Goal: Task Accomplishment & Management: Manage account settings

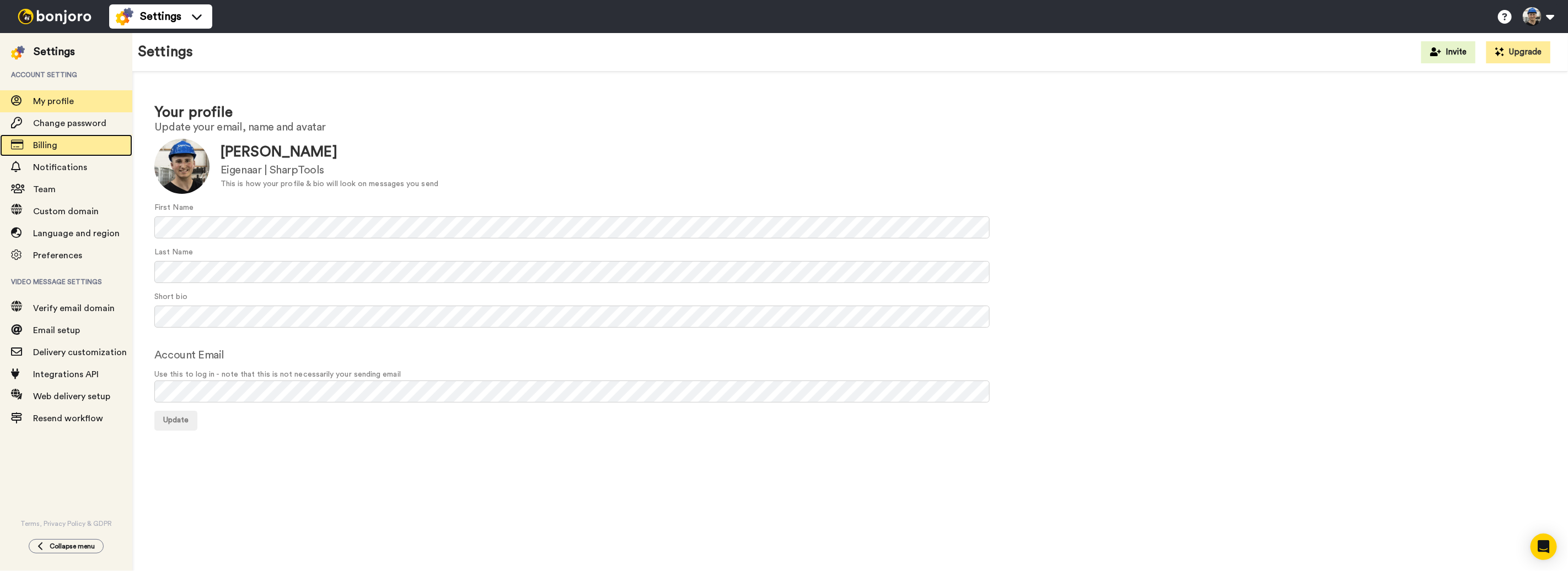
click at [63, 134] on div "Billing" at bounding box center [66, 145] width 132 height 22
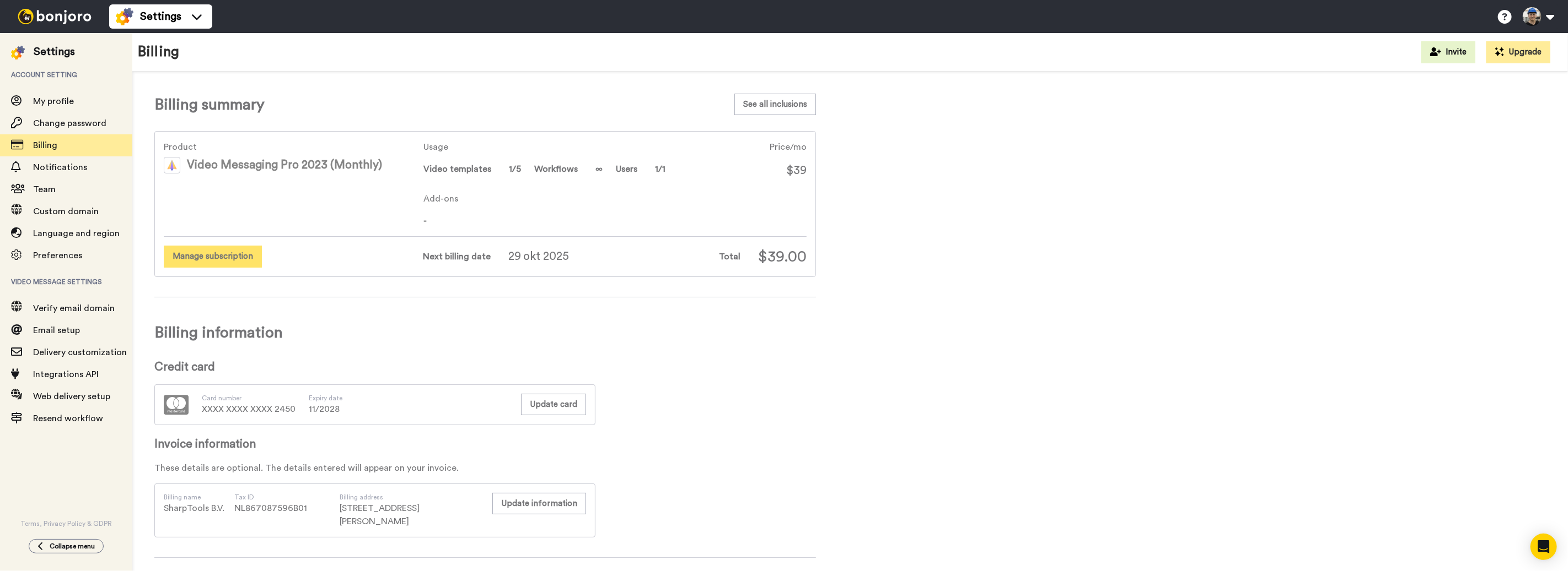
click at [251, 260] on button "Manage subscription" at bounding box center [212, 256] width 98 height 22
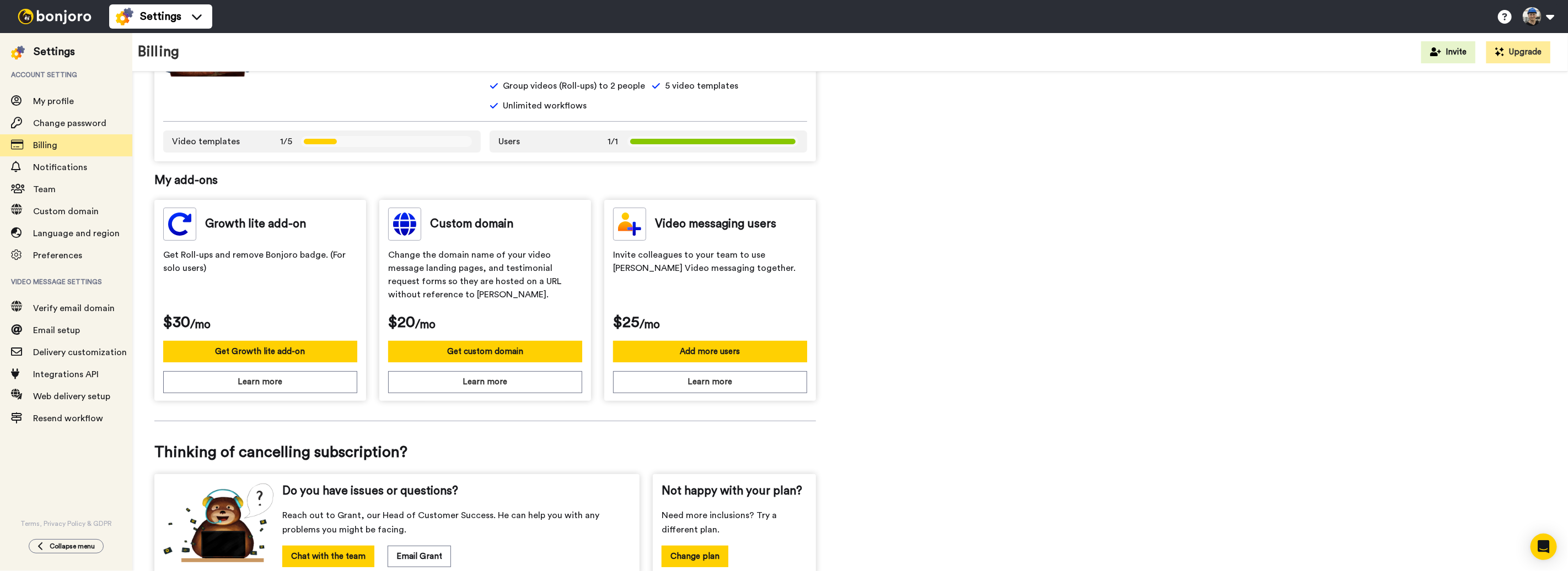
scroll to position [256, 0]
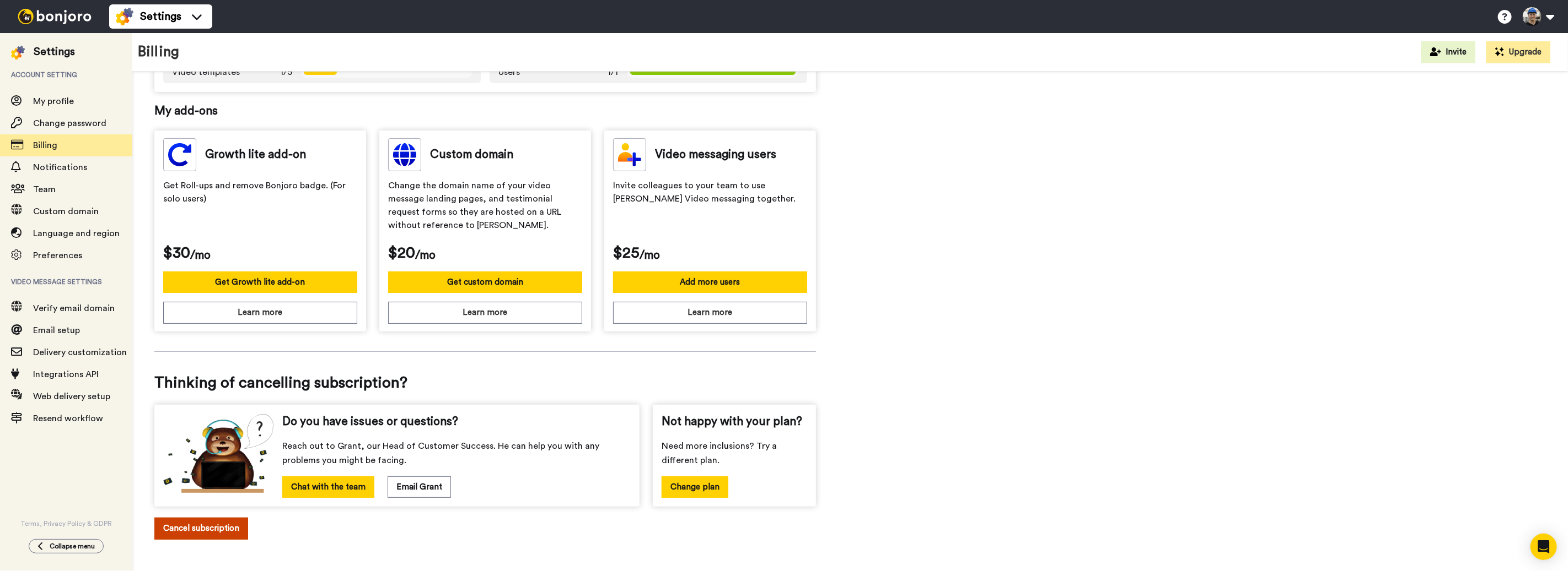
click at [222, 522] on button "Cancel subscription" at bounding box center [201, 529] width 94 height 22
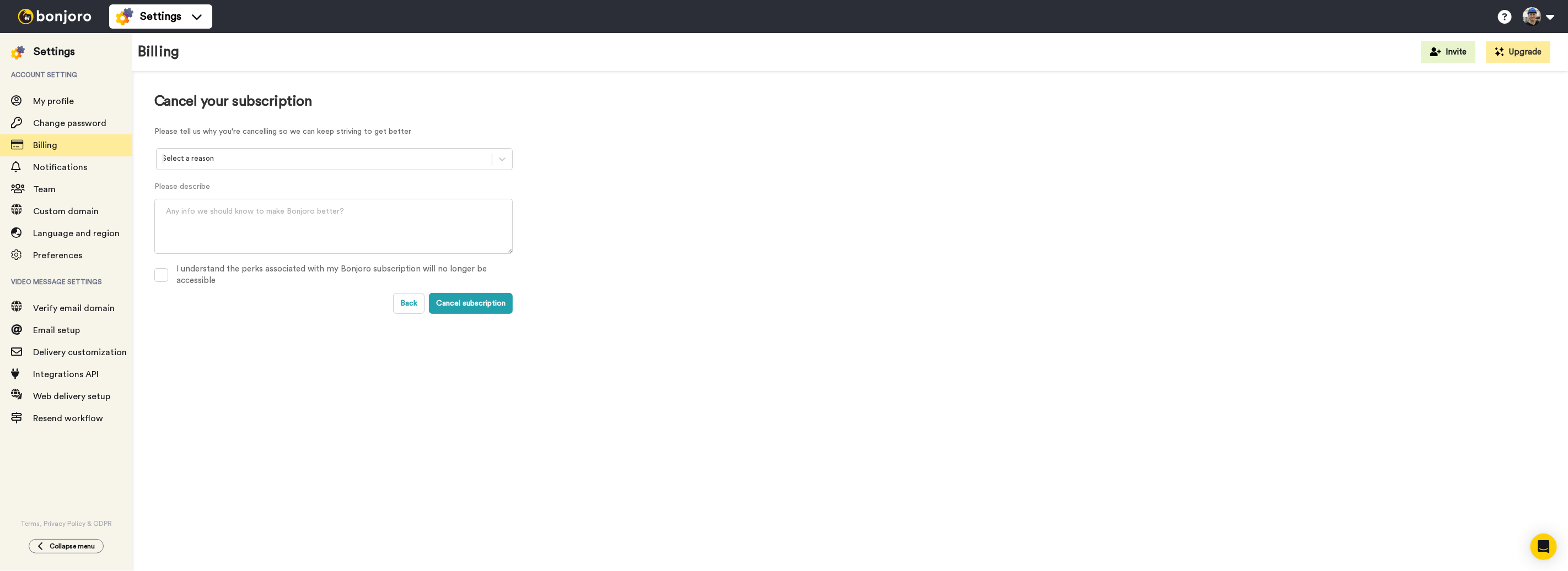
click at [274, 164] on div at bounding box center [324, 159] width 324 height 13
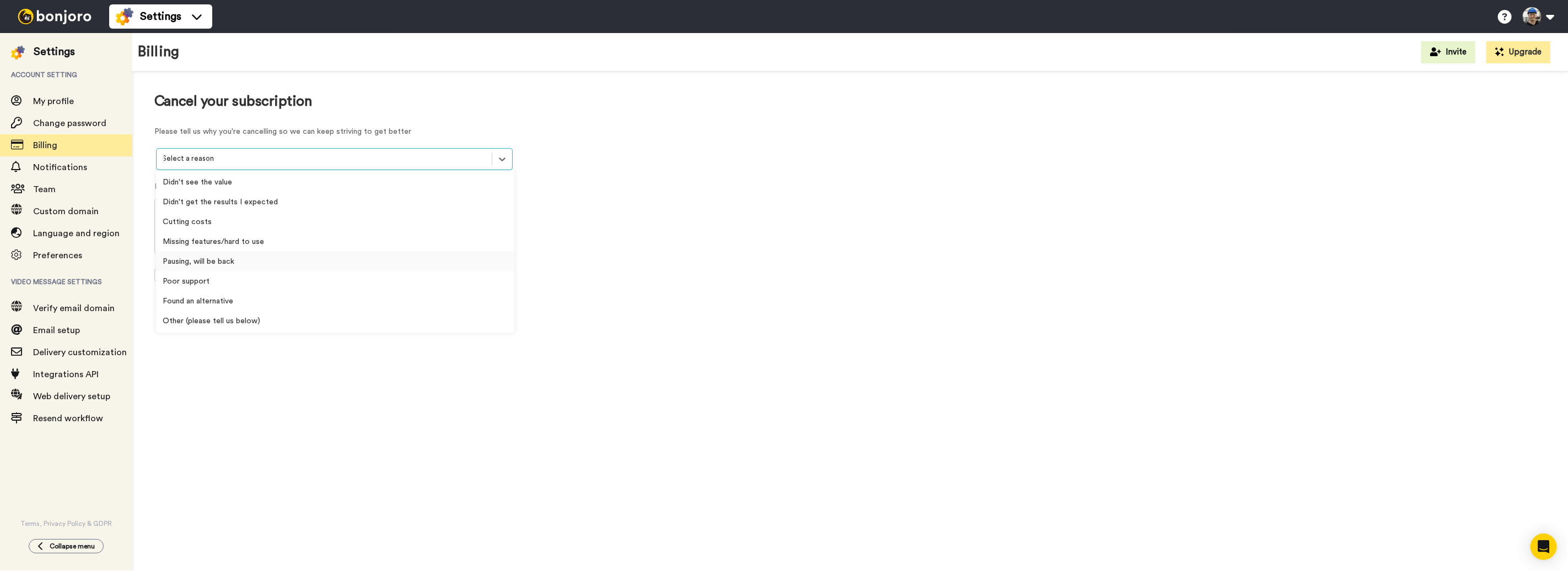
click at [309, 258] on div "Pausing, will be back" at bounding box center [335, 261] width 359 height 20
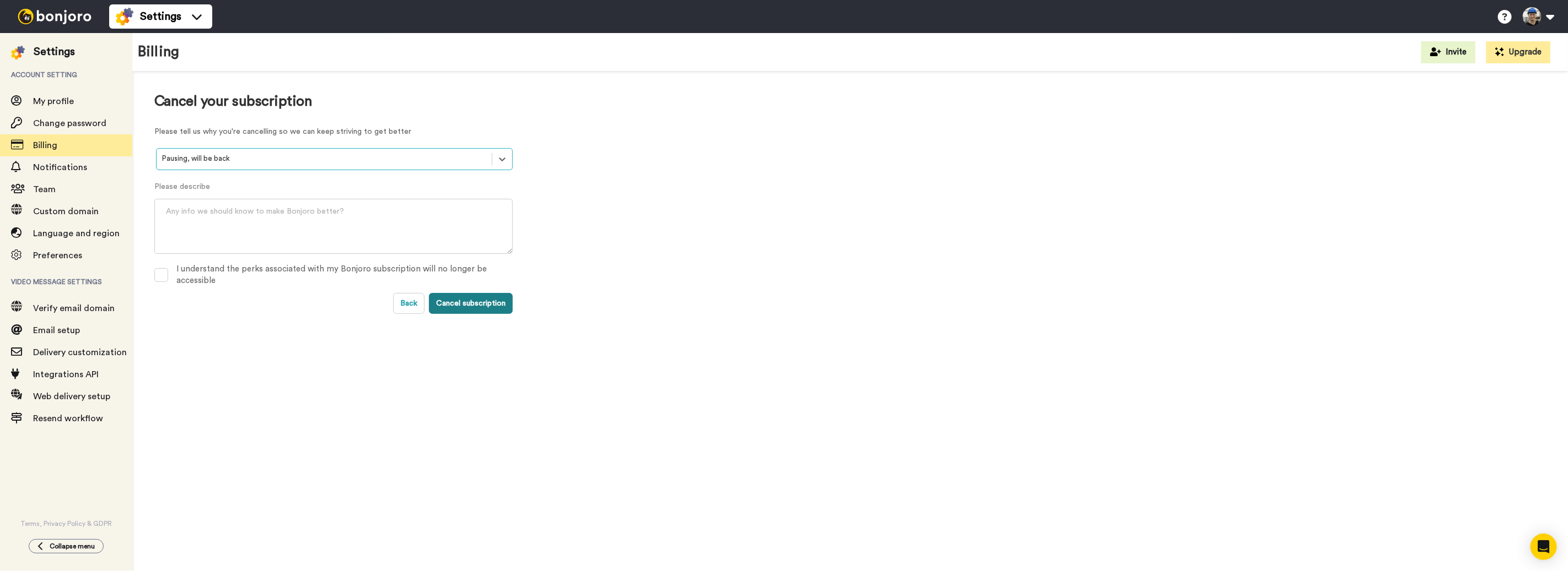
click at [459, 293] on button "Cancel subscription" at bounding box center [471, 303] width 84 height 21
click at [165, 273] on span at bounding box center [162, 275] width 14 height 14
click at [450, 303] on button "Cancel subscription" at bounding box center [471, 303] width 84 height 21
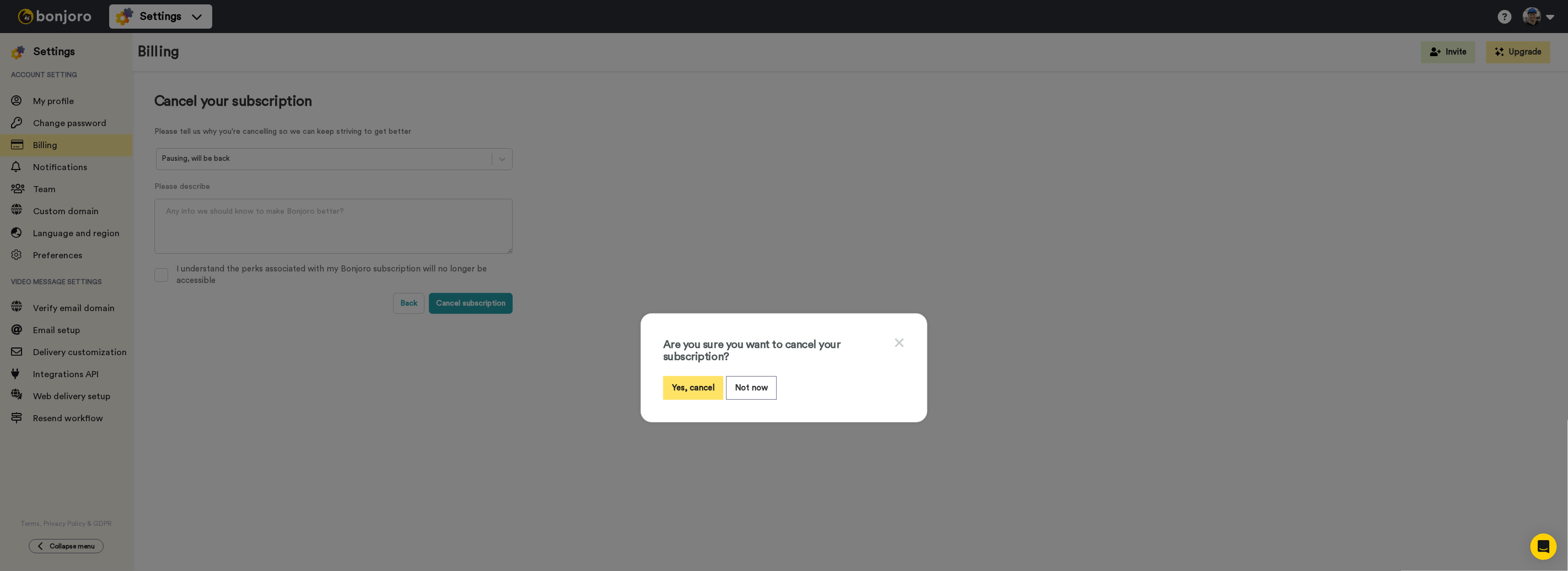
click at [692, 389] on button "Yes, cancel" at bounding box center [693, 387] width 60 height 23
